Goal: Task Accomplishment & Management: Use online tool/utility

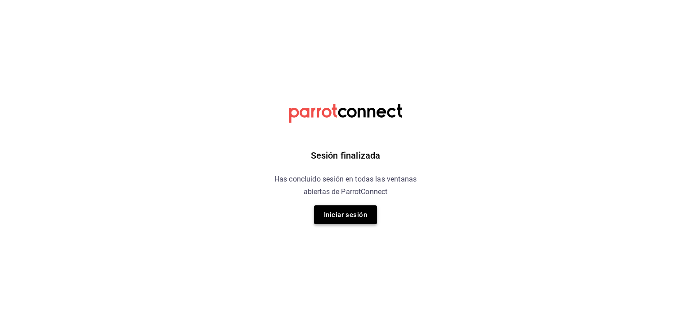
click at [362, 219] on button "Iniciar sesión" at bounding box center [345, 214] width 63 height 19
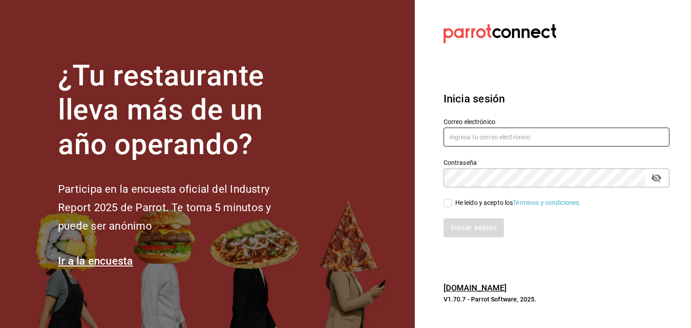
type input "[EMAIL_ADDRESS][DOMAIN_NAME]"
click at [439, 199] on div "He leído y acepto los Términos y condiciones." at bounding box center [551, 197] width 236 height 21
click at [442, 201] on div "He leído y acepto los Términos y condiciones." at bounding box center [551, 197] width 236 height 21
click at [444, 202] on input "He leído y acepto los Términos y condiciones." at bounding box center [447, 203] width 8 height 8
checkbox input "true"
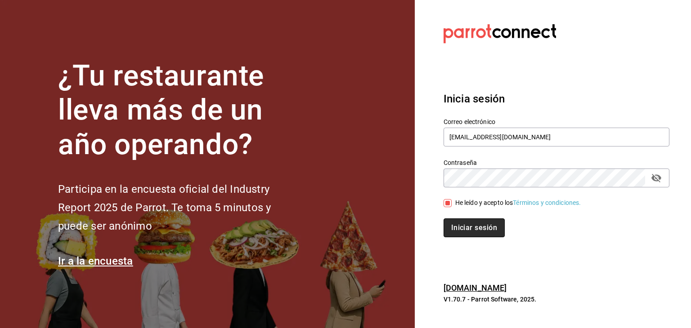
click at [466, 228] on button "Iniciar sesión" at bounding box center [473, 228] width 61 height 19
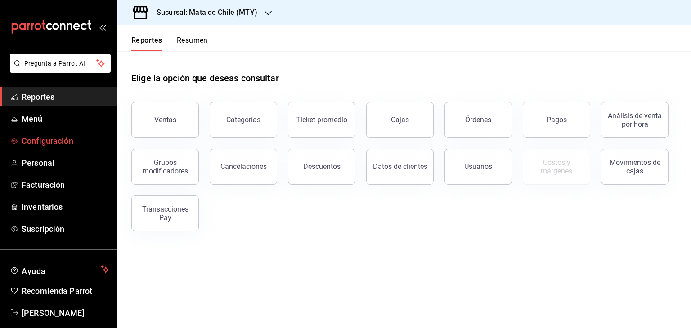
click at [20, 146] on link "Configuración" at bounding box center [58, 140] width 116 height 19
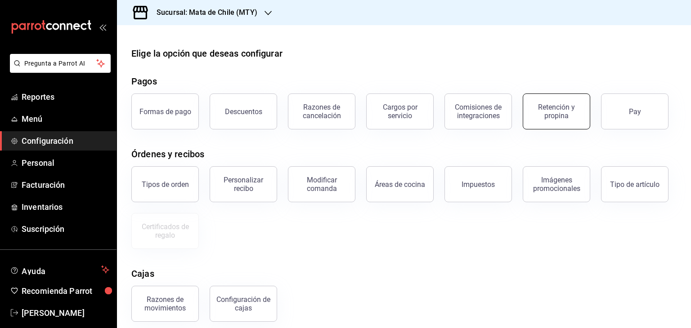
click at [564, 105] on div "Retención y propina" at bounding box center [556, 111] width 56 height 17
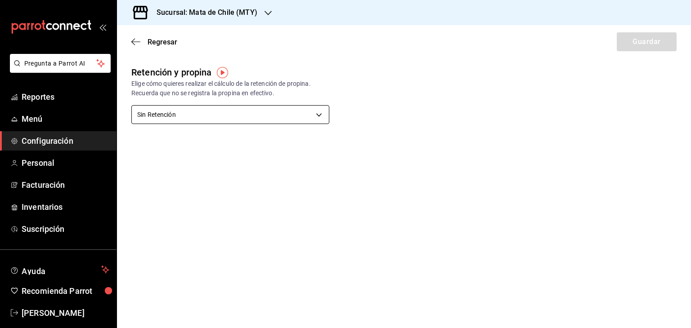
click at [313, 121] on body "Pregunta a Parrot AI Reportes Menú Configuración Personal Facturación Inventari…" at bounding box center [345, 164] width 691 height 328
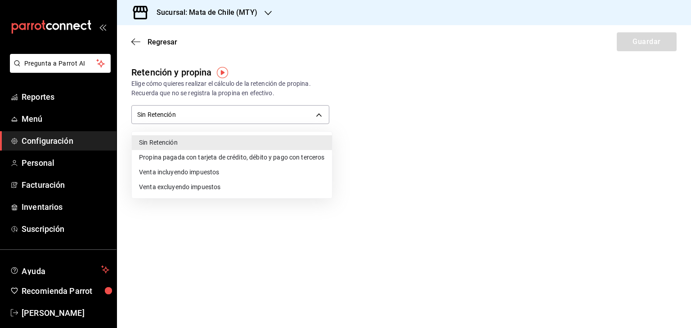
click at [375, 71] on div at bounding box center [345, 164] width 691 height 328
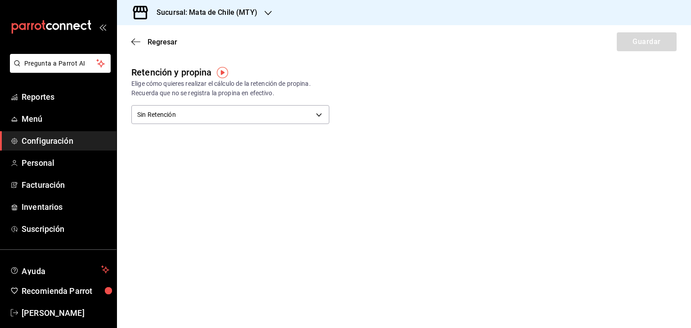
click at [223, 15] on h3 "Sucursal: Mata de Chile (MTY)" at bounding box center [203, 12] width 108 height 11
click at [197, 55] on div "Mata de Chile (Metepec)" at bounding box center [184, 58] width 120 height 9
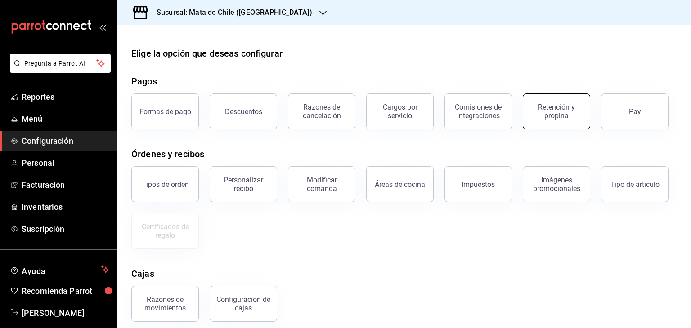
click at [561, 103] on button "Retención y propina" at bounding box center [555, 112] width 67 height 36
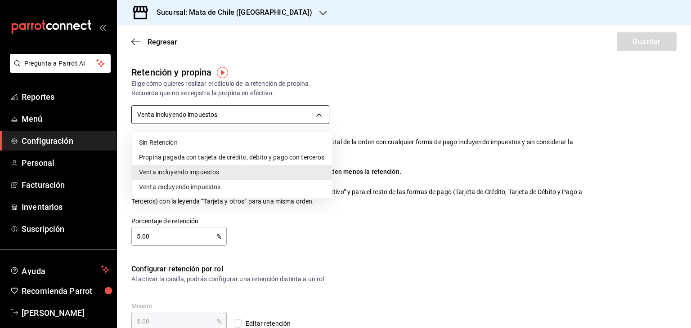
click at [185, 118] on body "Pregunta a Parrot AI Reportes Menú Configuración Personal Facturación Inventari…" at bounding box center [345, 164] width 691 height 328
click at [399, 136] on div at bounding box center [345, 164] width 691 height 328
click at [321, 118] on body "Pregunta a Parrot AI Reportes Menú Configuración Personal Facturación Inventari…" at bounding box center [345, 164] width 691 height 328
click at [433, 118] on div at bounding box center [345, 164] width 691 height 328
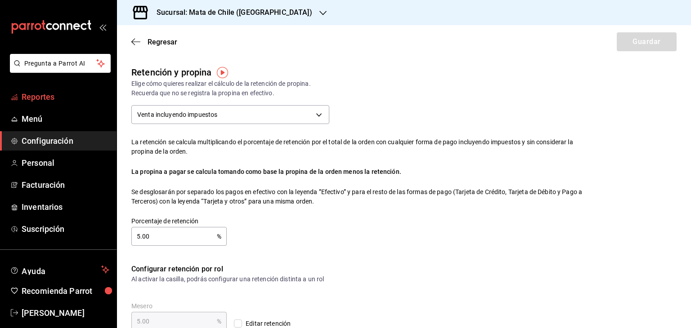
click at [42, 91] on span "Reportes" at bounding box center [66, 97] width 88 height 12
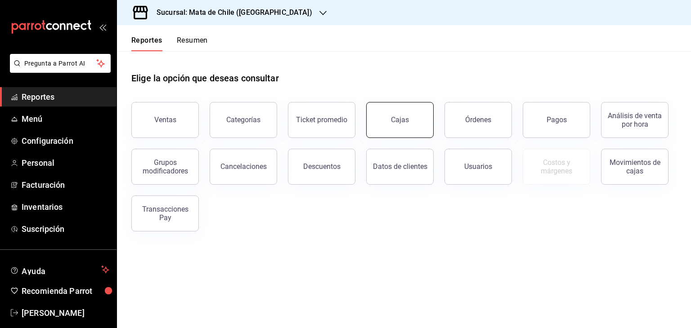
click at [403, 127] on link "Cajas" at bounding box center [399, 120] width 67 height 36
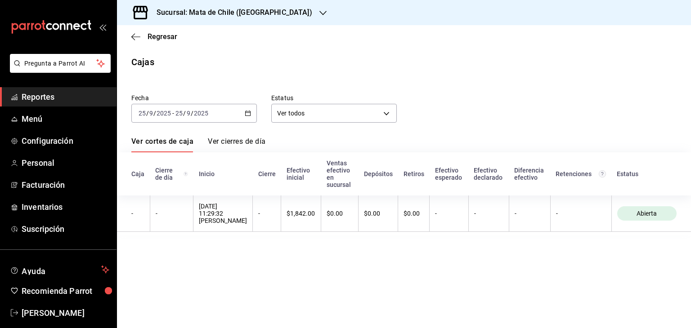
click at [200, 118] on div "2025-09-25 25 / 9 / 2025 - 2025-09-25 25 / 9 / 2025" at bounding box center [193, 113] width 125 height 19
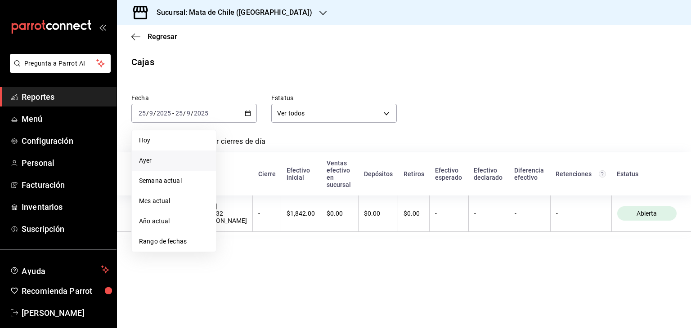
click at [147, 166] on li "Ayer" at bounding box center [174, 161] width 84 height 20
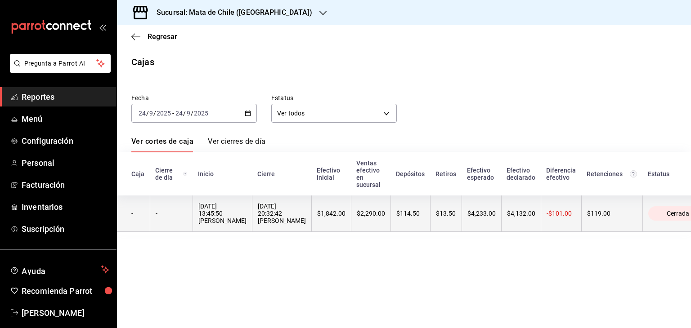
click at [390, 224] on th "$114.50" at bounding box center [410, 214] width 40 height 36
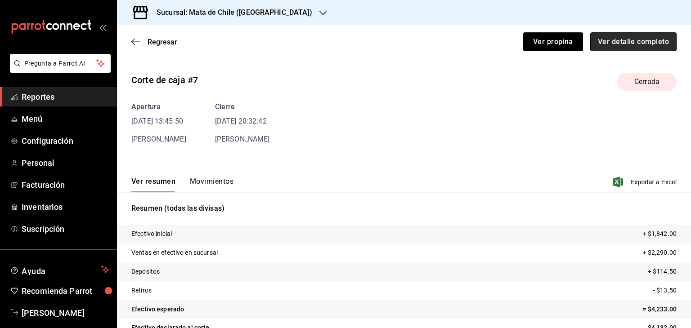
click at [600, 46] on button "Ver detalle completo" at bounding box center [633, 41] width 86 height 19
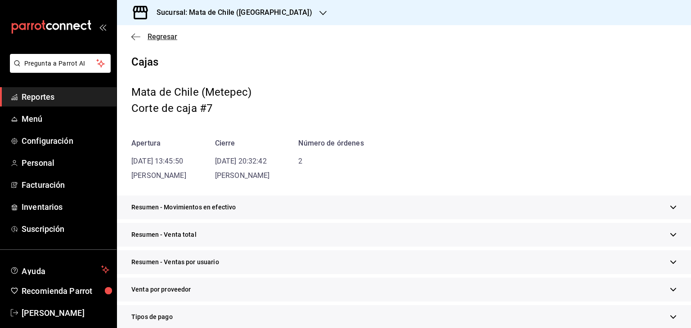
click at [134, 40] on icon "button" at bounding box center [133, 36] width 4 height 7
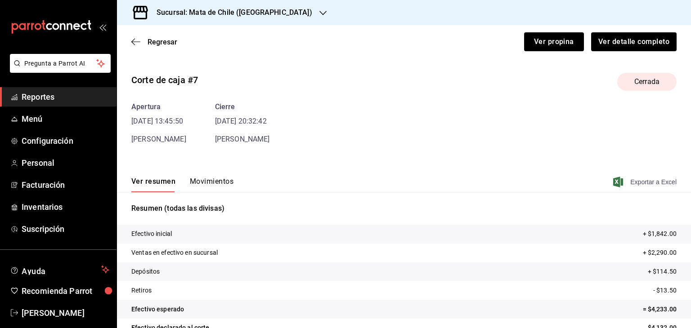
click at [636, 185] on span "Exportar a Excel" at bounding box center [646, 182] width 62 height 11
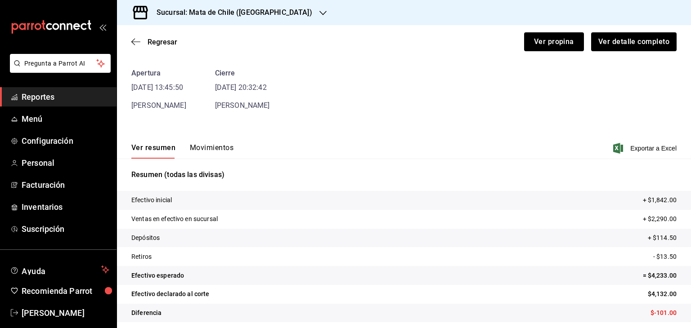
scroll to position [39, 0]
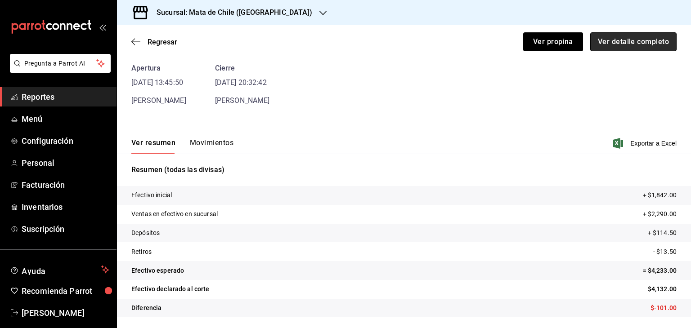
click at [631, 46] on button "Ver detalle completo" at bounding box center [633, 41] width 86 height 19
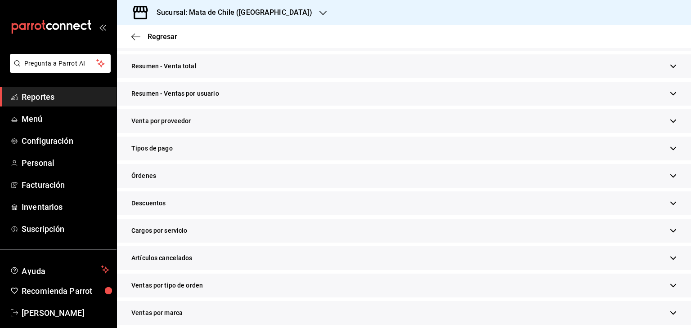
scroll to position [151, 0]
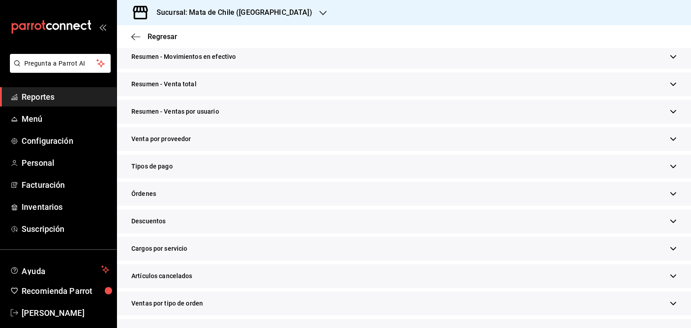
click at [250, 80] on div "Resumen - Venta total" at bounding box center [404, 84] width 574 height 24
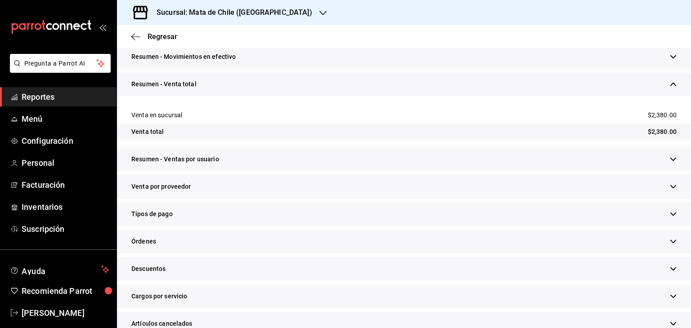
click at [223, 159] on div "Resumen - Ventas por usuario" at bounding box center [404, 159] width 574 height 24
